Goal: Communication & Community: Answer question/provide support

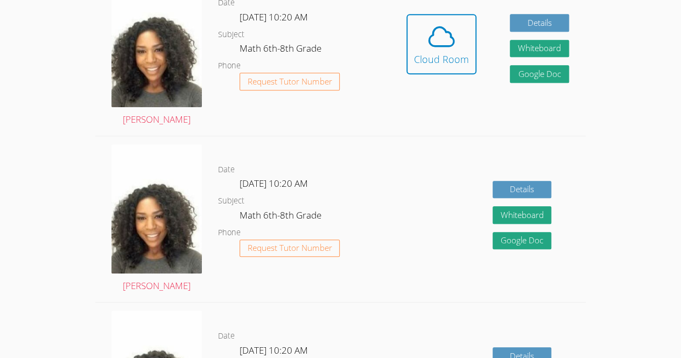
scroll to position [342, 0]
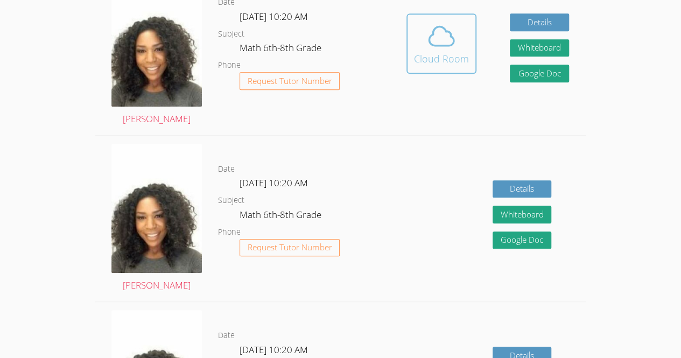
click at [421, 51] on span at bounding box center [441, 36] width 55 height 30
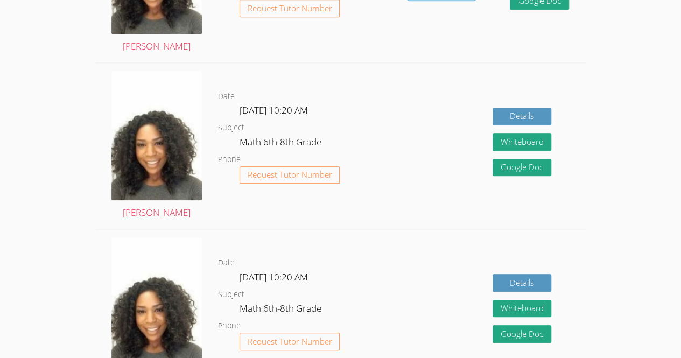
scroll to position [418, 0]
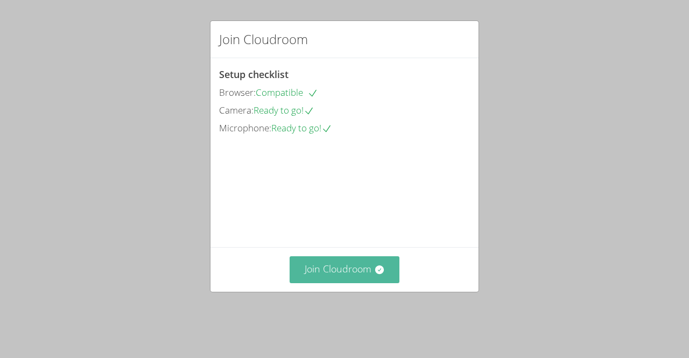
click at [338, 282] on button "Join Cloudroom" at bounding box center [344, 269] width 110 height 26
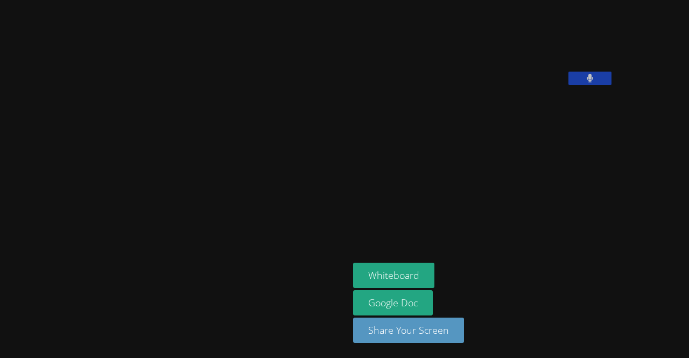
click at [3, 47] on main at bounding box center [174, 179] width 349 height 358
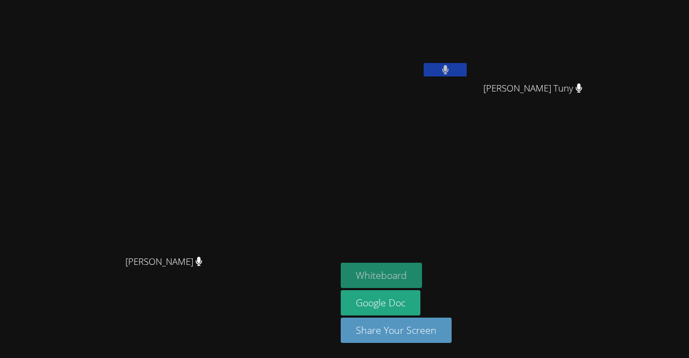
click at [422, 271] on button "Whiteboard" at bounding box center [381, 275] width 81 height 25
click at [422, 270] on button "Whiteboard" at bounding box center [381, 275] width 81 height 25
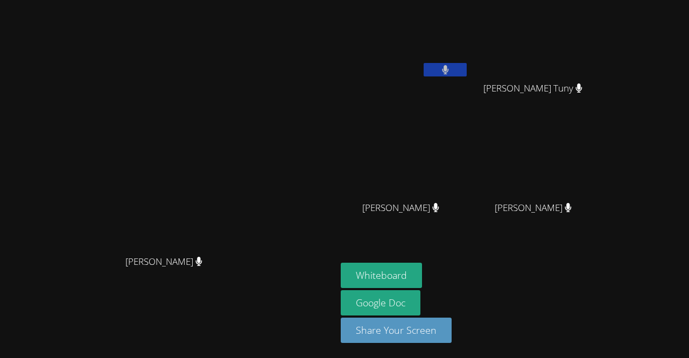
drag, startPoint x: 512, startPoint y: 173, endPoint x: 469, endPoint y: 168, distance: 43.8
click at [469, 168] on video at bounding box center [405, 160] width 128 height 72
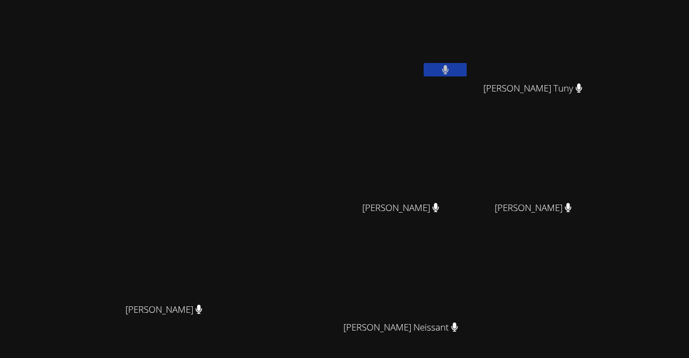
scroll to position [94, 0]
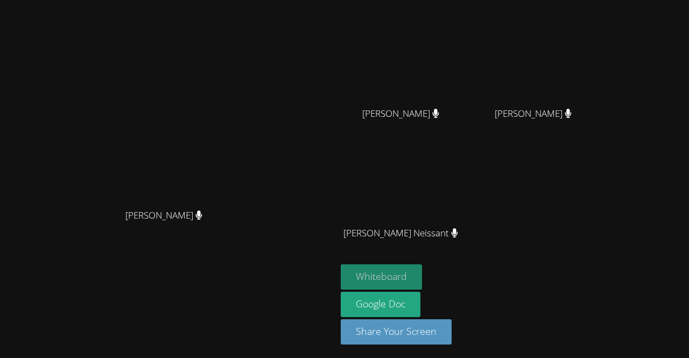
click at [422, 266] on button "Whiteboard" at bounding box center [381, 276] width 81 height 25
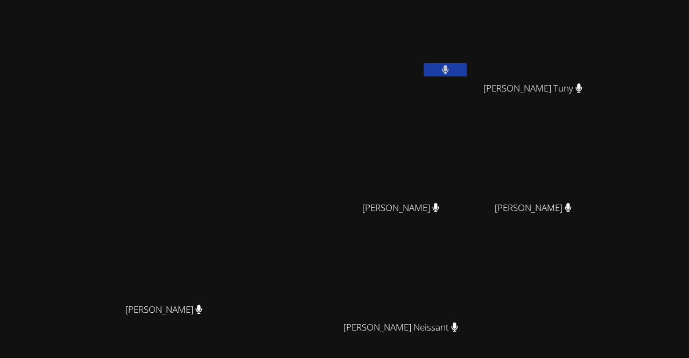
scroll to position [4, 0]
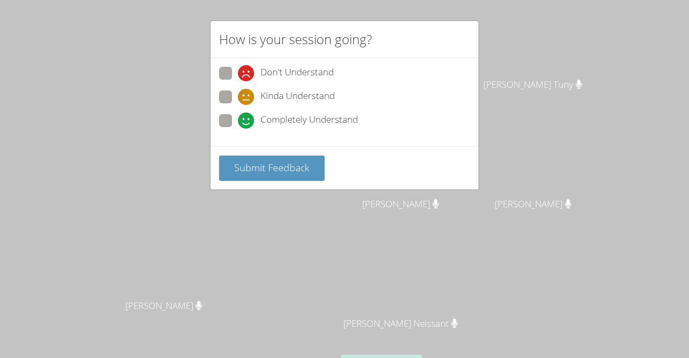
click at [447, 24] on div "How is your session going?" at bounding box center [344, 39] width 268 height 37
click at [238, 129] on span at bounding box center [238, 129] width 0 height 0
click at [238, 114] on input "Completely Understand" at bounding box center [242, 118] width 9 height 9
radio input "true"
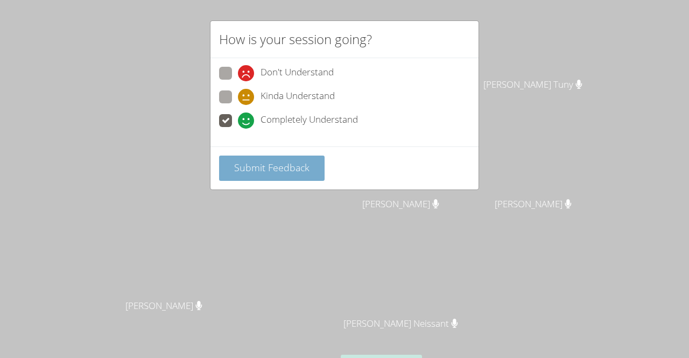
click at [258, 163] on span "Submit Feedback" at bounding box center [271, 167] width 75 height 13
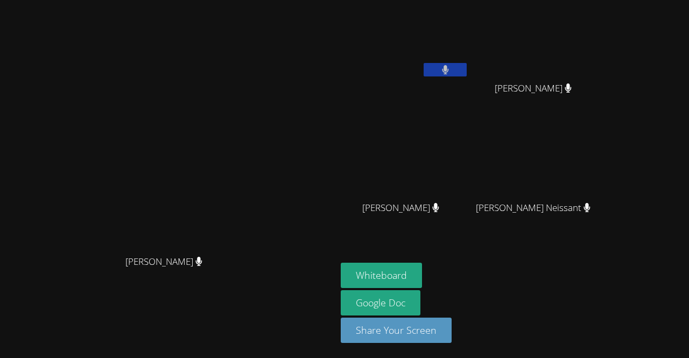
scroll to position [0, 0]
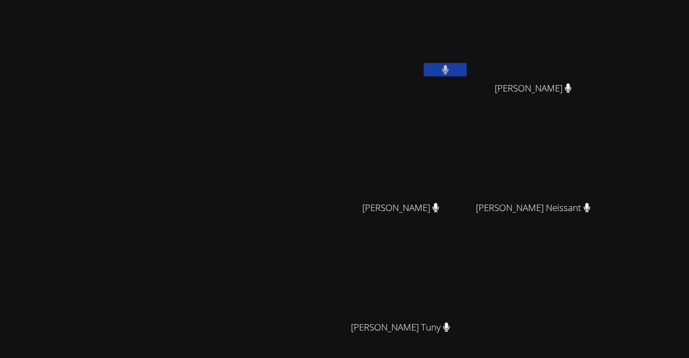
click at [249, 152] on video at bounding box center [168, 205] width 161 height 185
